Goal: Task Accomplishment & Management: Manage account settings

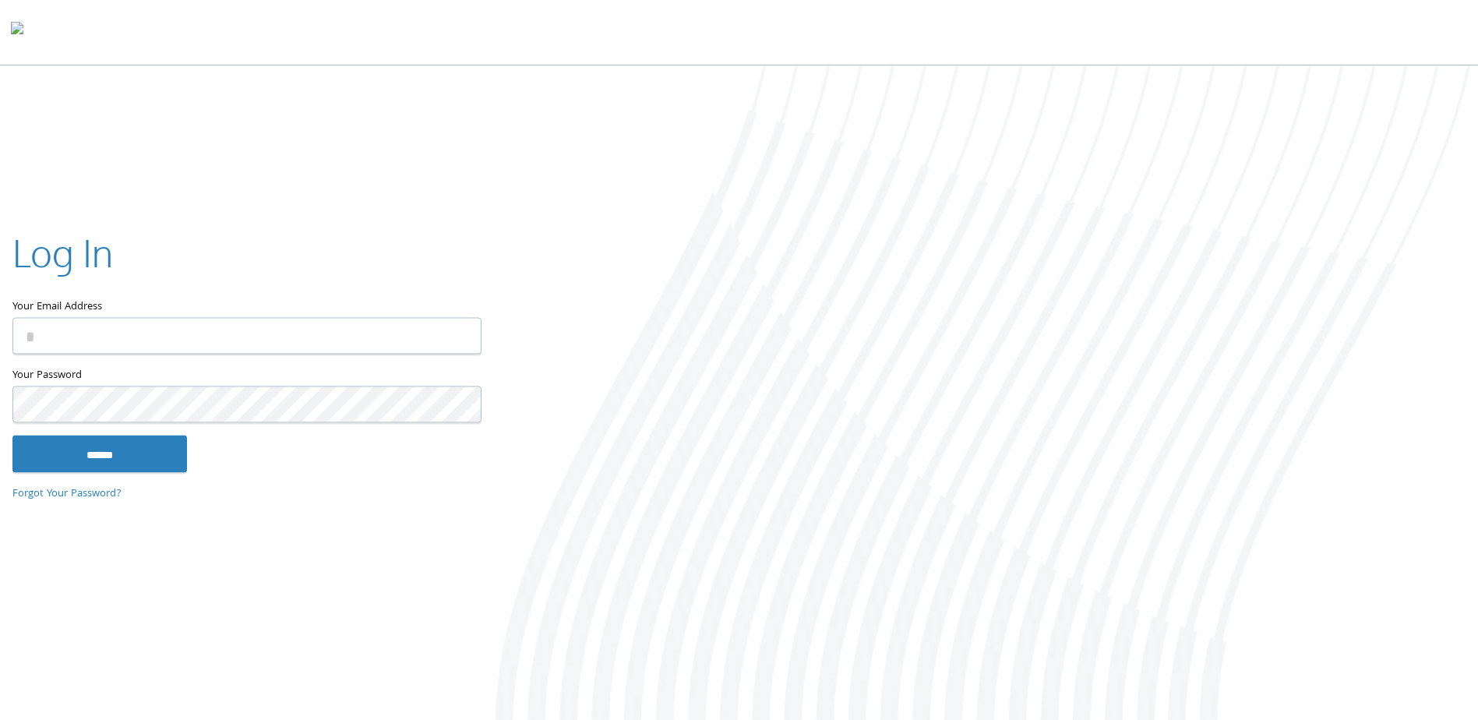
click at [300, 337] on input "Your Email Address" at bounding box center [246, 336] width 469 height 37
type input "**********"
click at [12, 435] on input "******" at bounding box center [99, 453] width 175 height 37
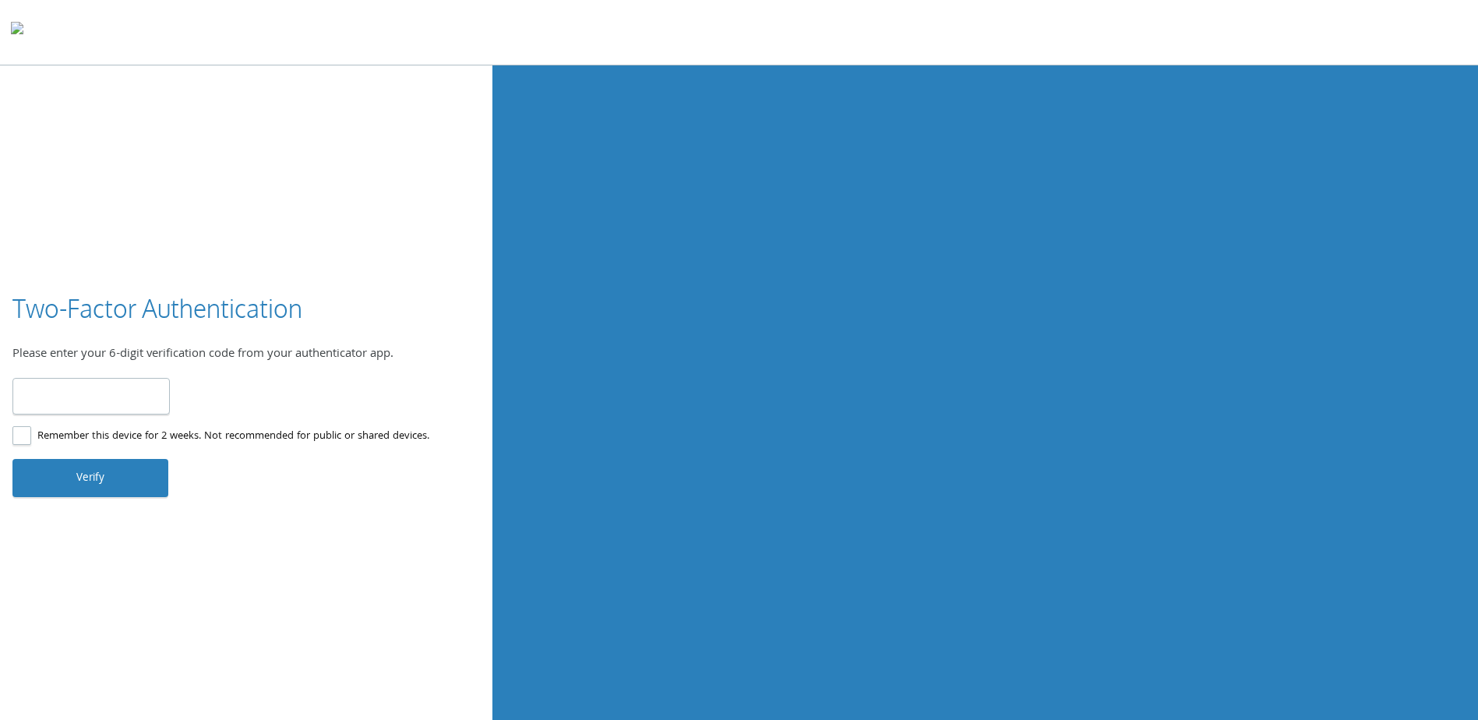
type input "******"
